Goal: Transaction & Acquisition: Book appointment/travel/reservation

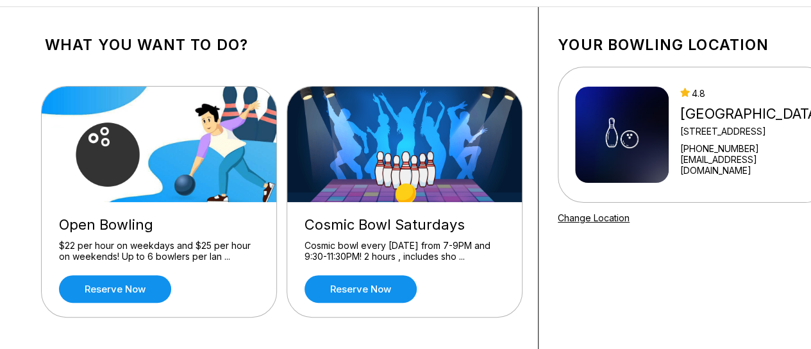
scroll to position [91, 0]
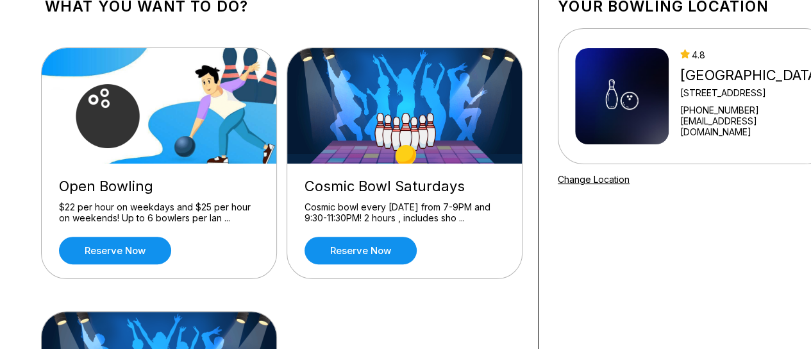
click at [130, 282] on div "Open Bowling $22 per hour on weekdays and $25 per hour on weekends! Up to 6 bow…" at bounding box center [282, 296] width 474 height 537
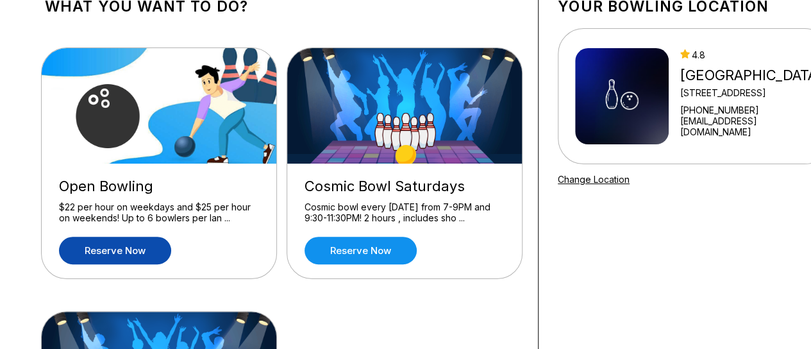
click at [129, 237] on link "Reserve now" at bounding box center [115, 251] width 112 height 28
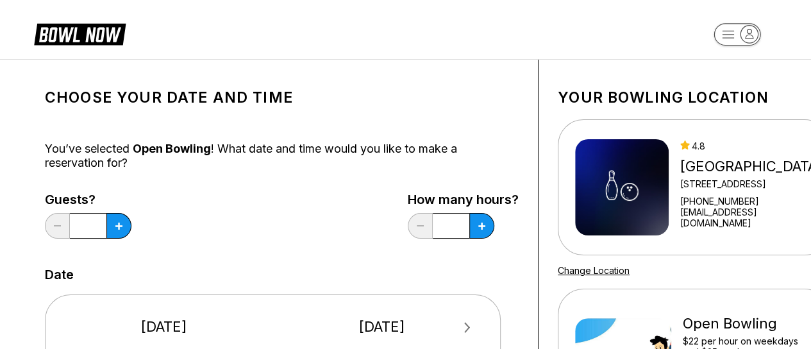
click at [94, 223] on input "*" at bounding box center [88, 226] width 37 height 26
click at [95, 223] on input "*" at bounding box center [88, 226] width 37 height 26
click at [115, 224] on button at bounding box center [118, 226] width 25 height 26
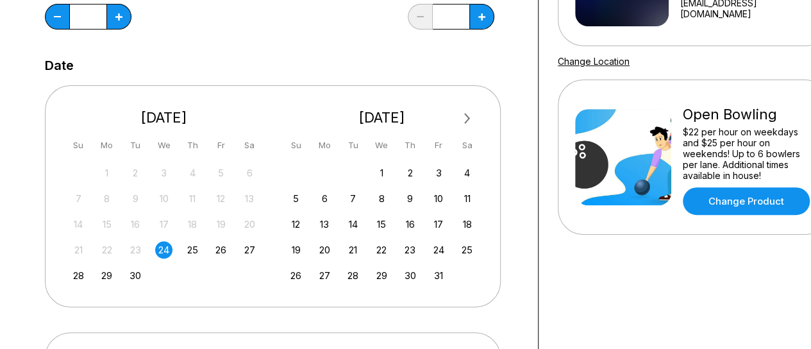
scroll to position [224, 0]
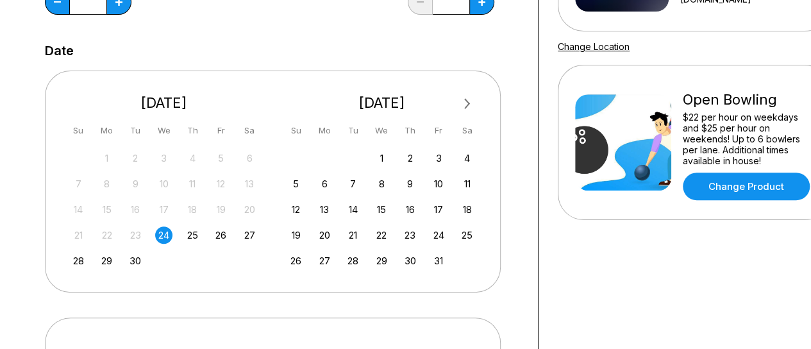
click at [469, 106] on button "Next Month" at bounding box center [467, 104] width 21 height 21
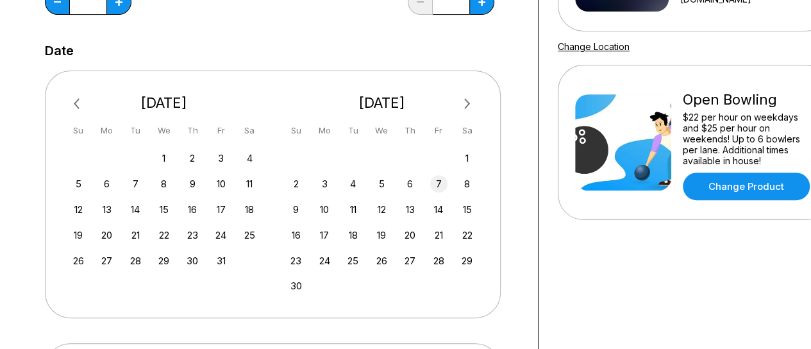
click at [441, 185] on div "7" at bounding box center [438, 183] width 17 height 17
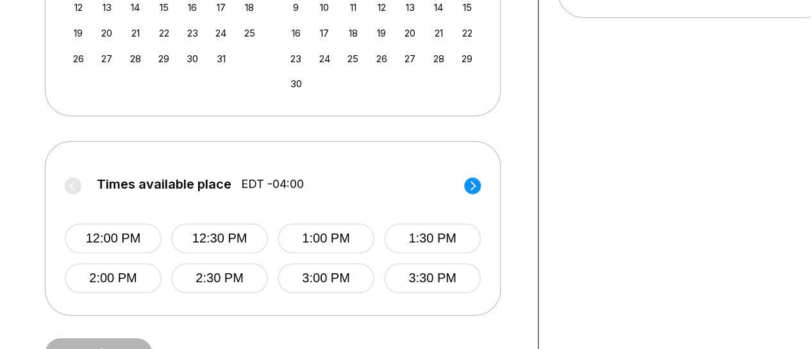
scroll to position [423, 0]
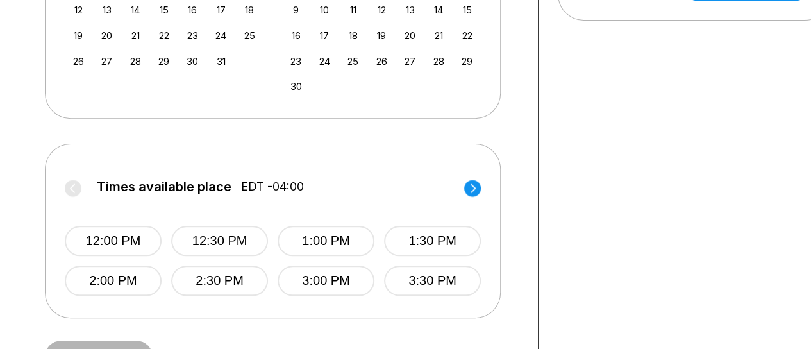
click at [269, 261] on div "12:00 PM 12:30 PM 1:00 PM 1:30 PM 2:00 PM 2:30 PM 3:00 PM 3:30 PM" at bounding box center [273, 248] width 416 height 96
click at [470, 190] on circle at bounding box center [472, 188] width 17 height 17
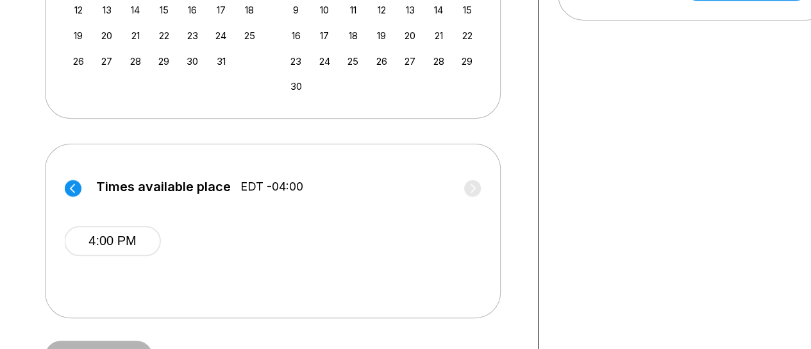
click at [67, 190] on circle at bounding box center [73, 188] width 17 height 17
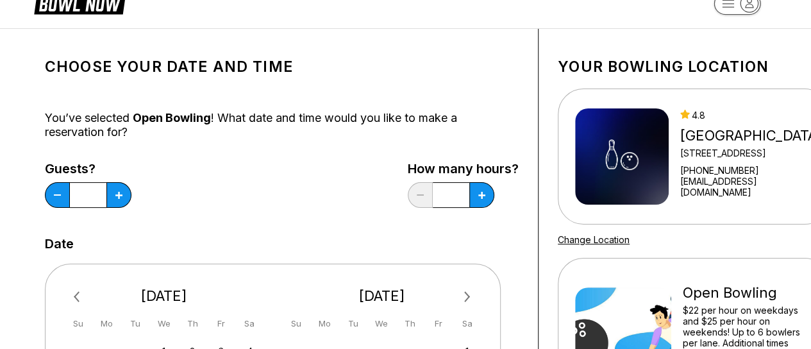
scroll to position [0, 0]
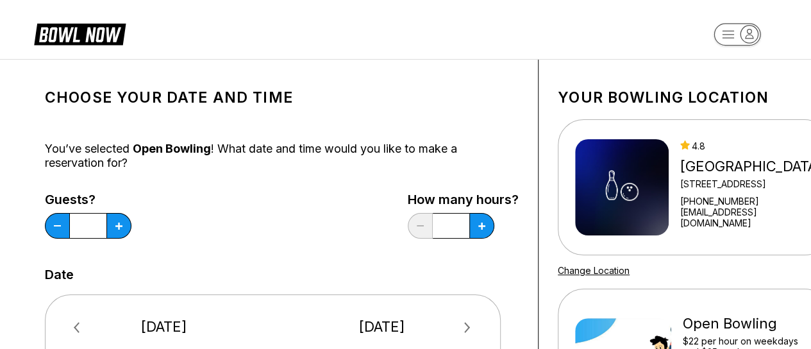
click at [94, 228] on input "*" at bounding box center [88, 226] width 37 height 26
click at [95, 217] on input "*" at bounding box center [88, 226] width 37 height 26
click at [122, 232] on button at bounding box center [118, 226] width 25 height 26
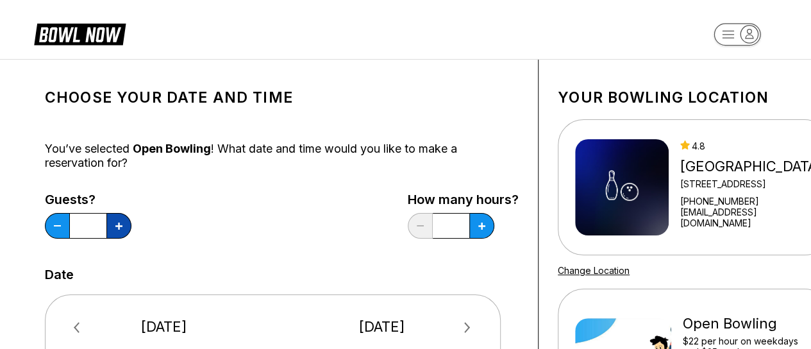
click at [122, 232] on button at bounding box center [118, 226] width 25 height 26
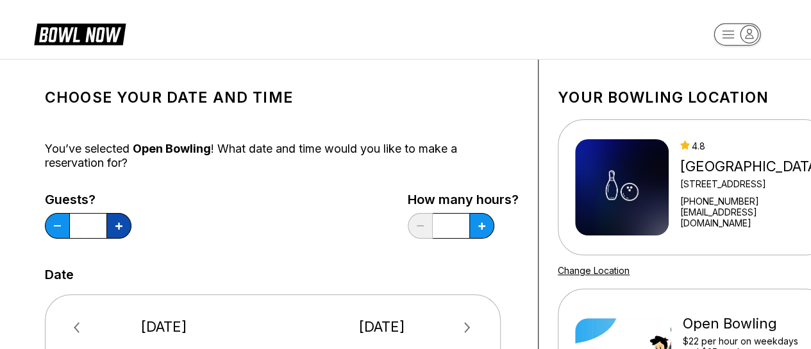
click at [122, 232] on button at bounding box center [118, 226] width 25 height 26
click at [122, 233] on button at bounding box center [118, 226] width 25 height 26
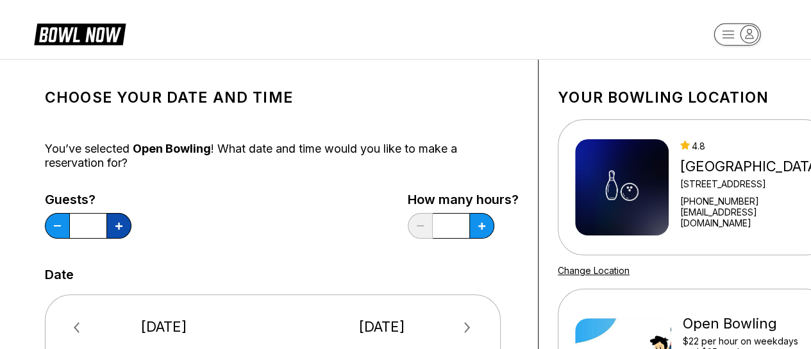
click at [122, 233] on button at bounding box center [118, 226] width 25 height 26
drag, startPoint x: 122, startPoint y: 233, endPoint x: 123, endPoint y: 242, distance: 9.1
click at [123, 242] on div "Guests? **" at bounding box center [88, 218] width 87 height 53
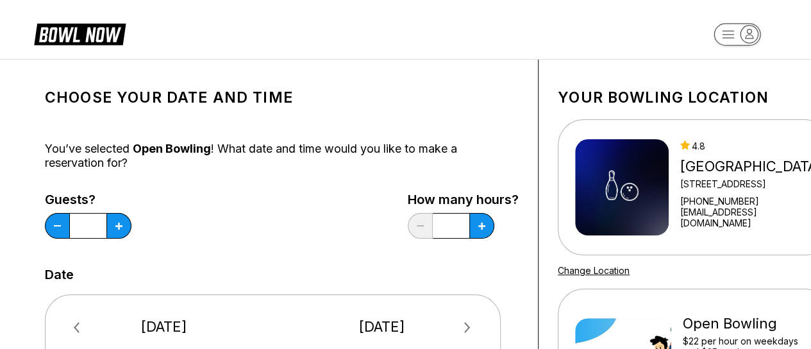
click at [123, 242] on div "Guests? **" at bounding box center [88, 218] width 87 height 53
click at [117, 226] on icon at bounding box center [118, 226] width 7 height 7
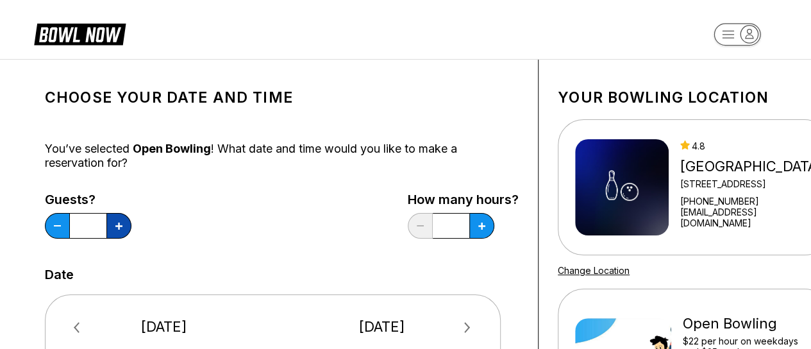
click at [117, 226] on icon at bounding box center [118, 226] width 7 height 7
type input "**"
click at [482, 226] on icon at bounding box center [481, 226] width 7 height 7
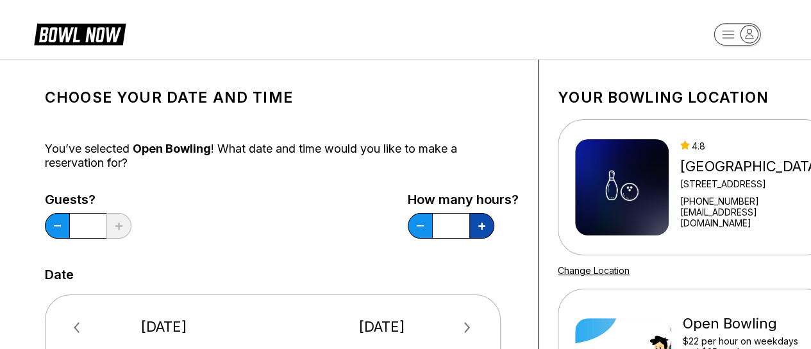
click at [482, 226] on icon at bounding box center [481, 226] width 7 height 7
type input "*"
